Goal: Task Accomplishment & Management: Complete application form

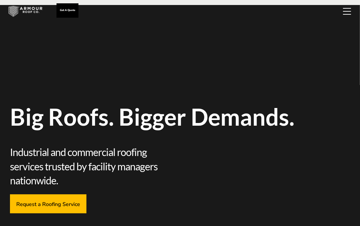
scroll to position [33, 0]
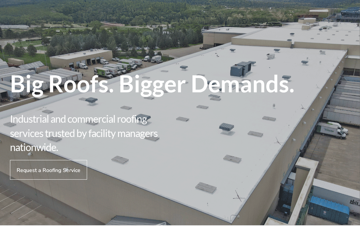
click at [65, 172] on span "Request a Roofing Service" at bounding box center [49, 169] width 64 height 6
click at [31, 170] on span "Request a Roofing Service" at bounding box center [49, 169] width 64 height 6
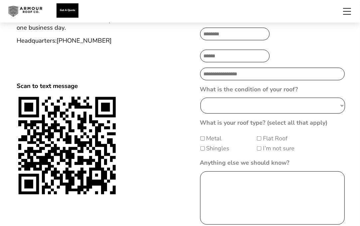
scroll to position [333, 0]
